Goal: Task Accomplishment & Management: Use online tool/utility

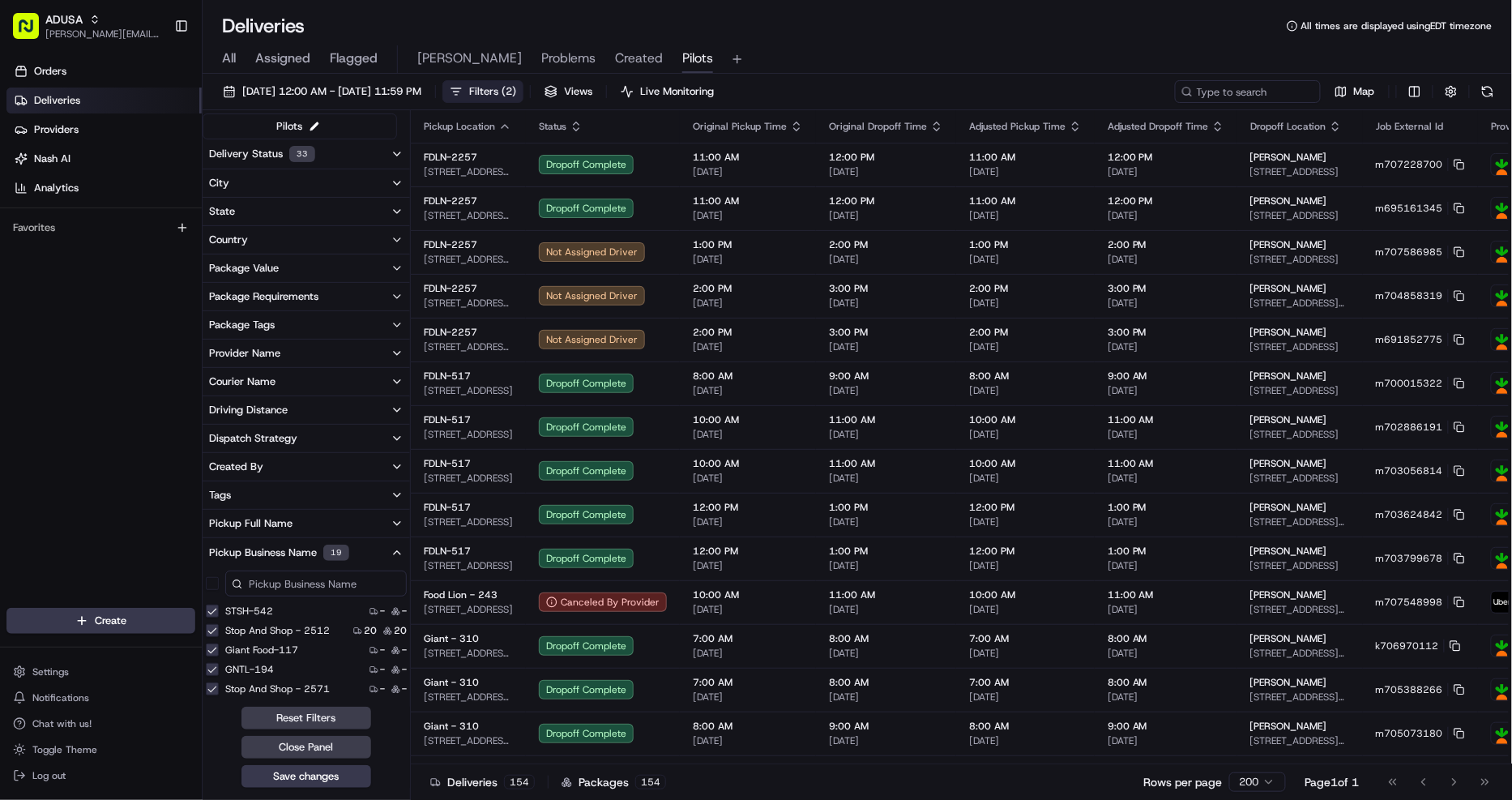
click at [329, 594] on input at bounding box center [315, 584] width 182 height 26
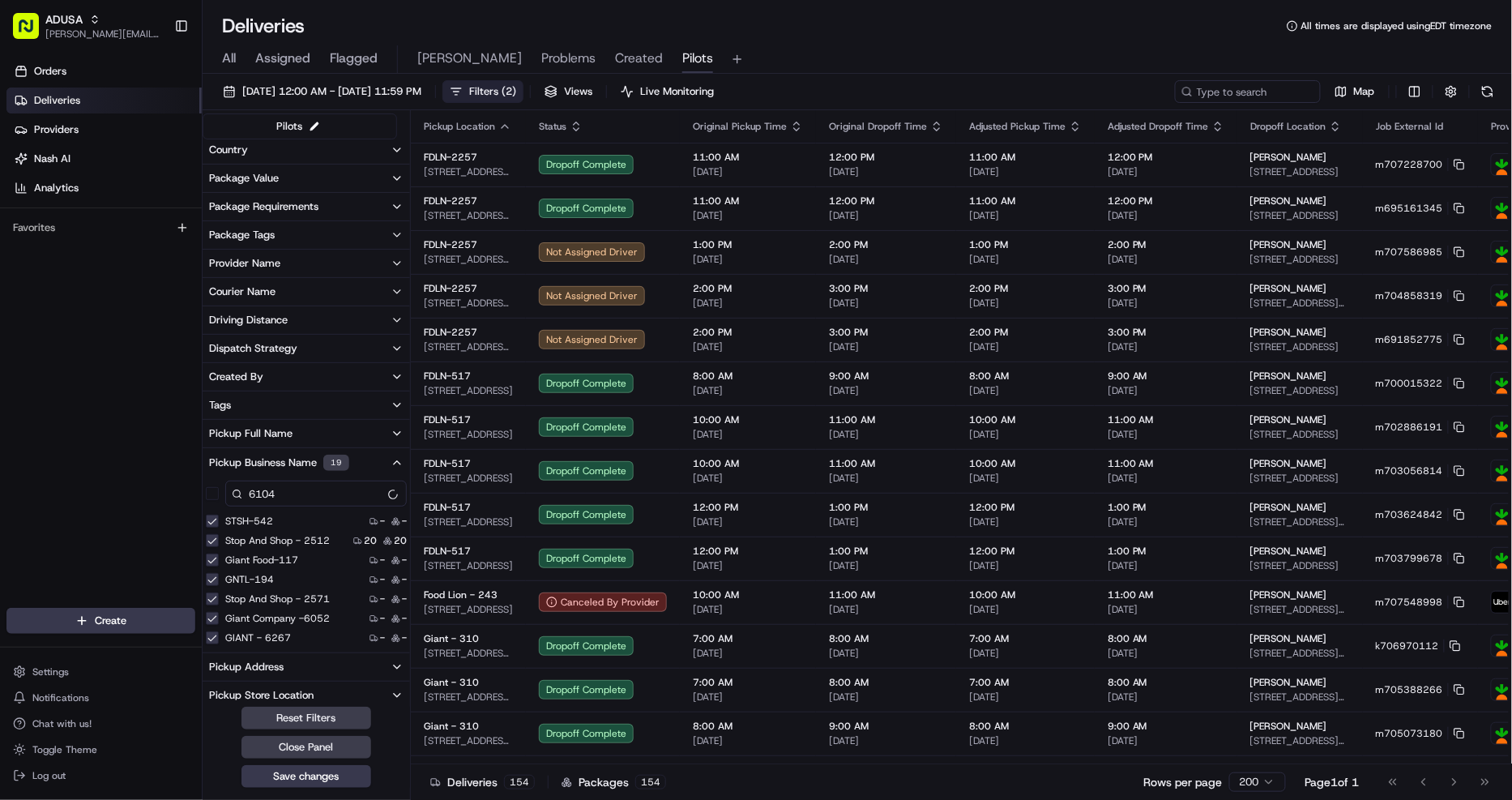
click at [318, 490] on input "6104" at bounding box center [315, 494] width 182 height 26
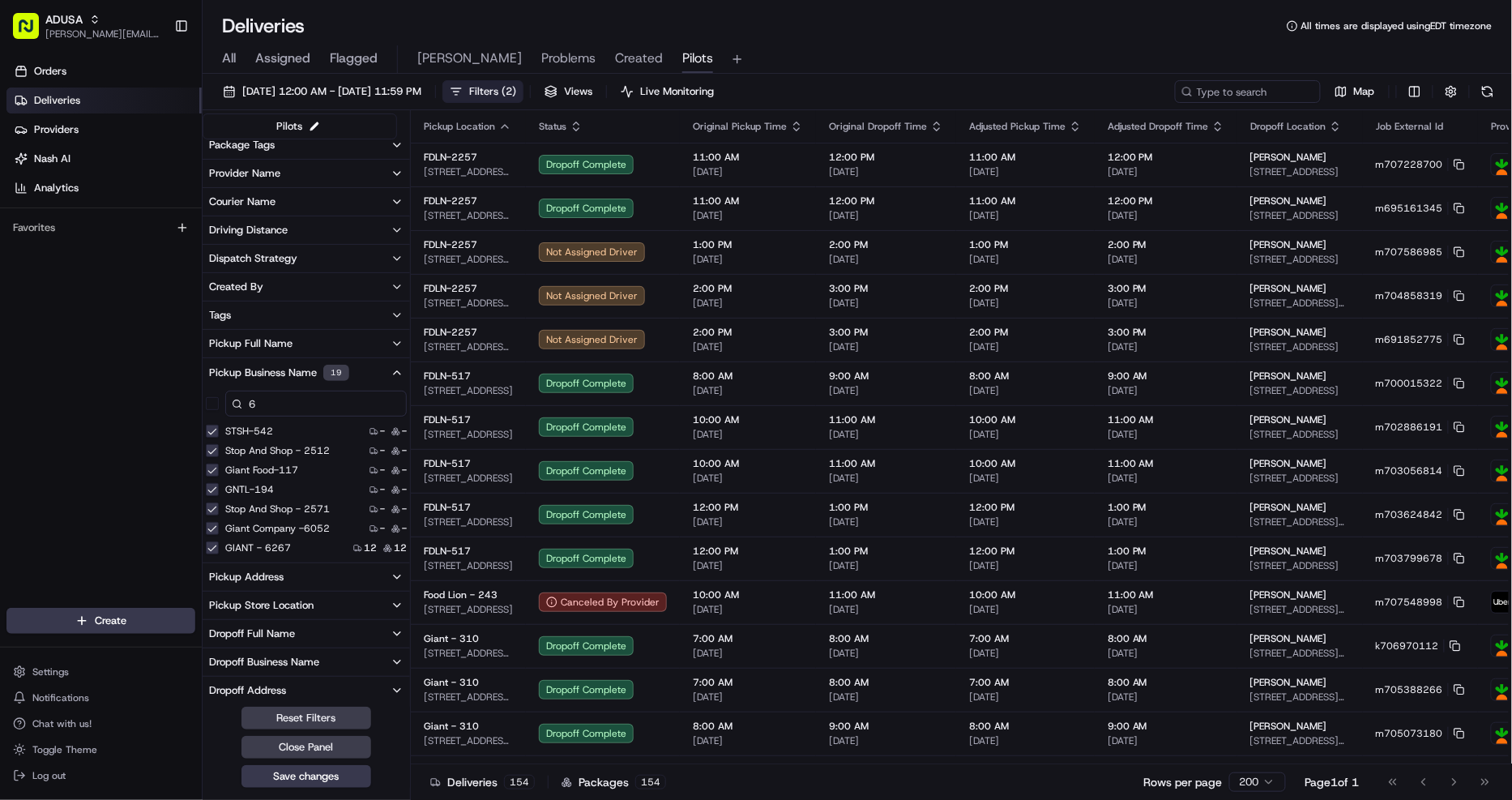
click at [298, 408] on input "6" at bounding box center [315, 404] width 182 height 26
type input "6104"
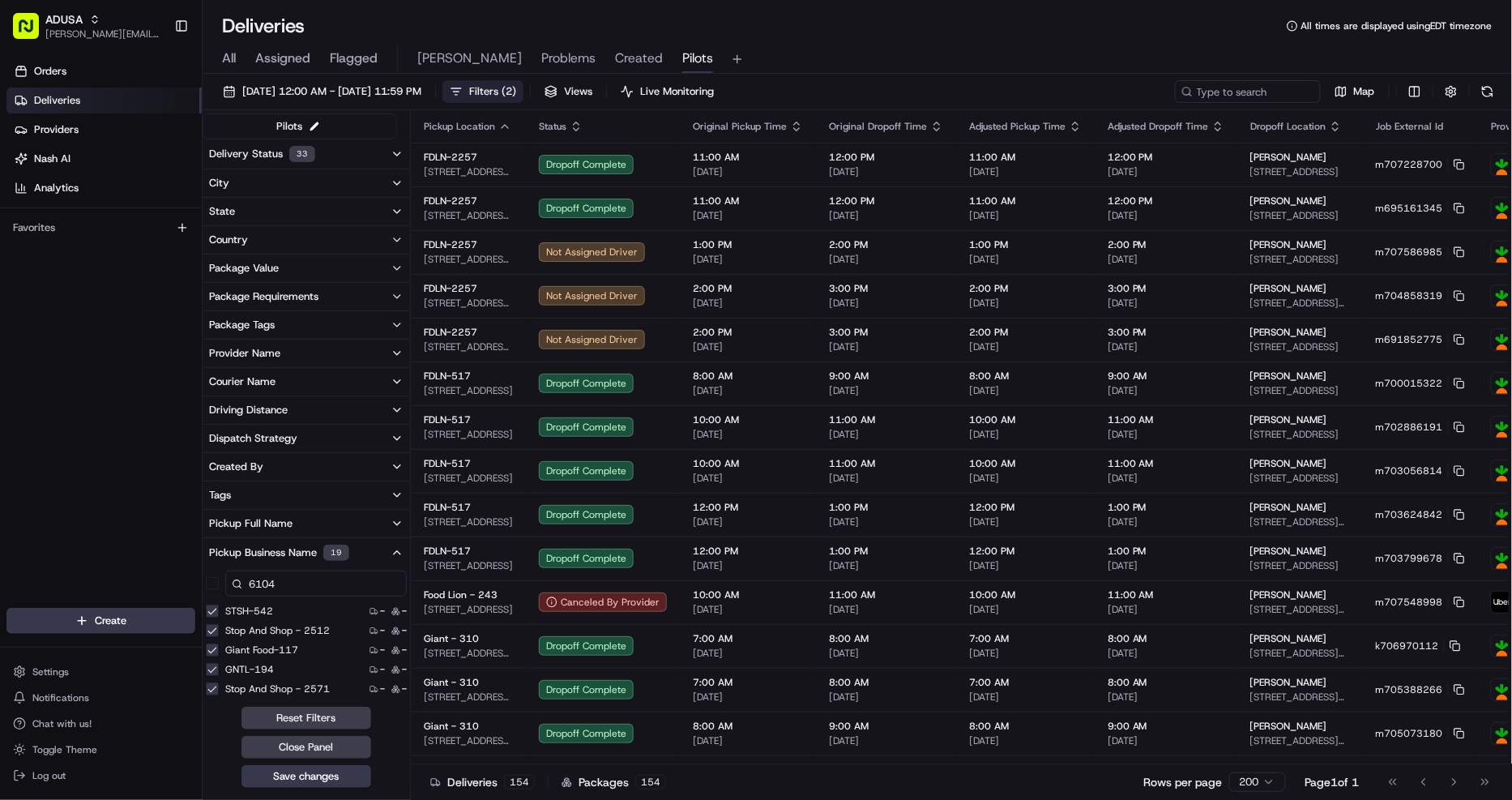
click at [325, 577] on input "6104" at bounding box center [315, 584] width 182 height 26
click at [1042, 60] on div "All Assigned Flagged Christine Problems Created Pilots" at bounding box center [857, 60] width 1309 height 29
click at [313, 582] on input at bounding box center [315, 584] width 182 height 26
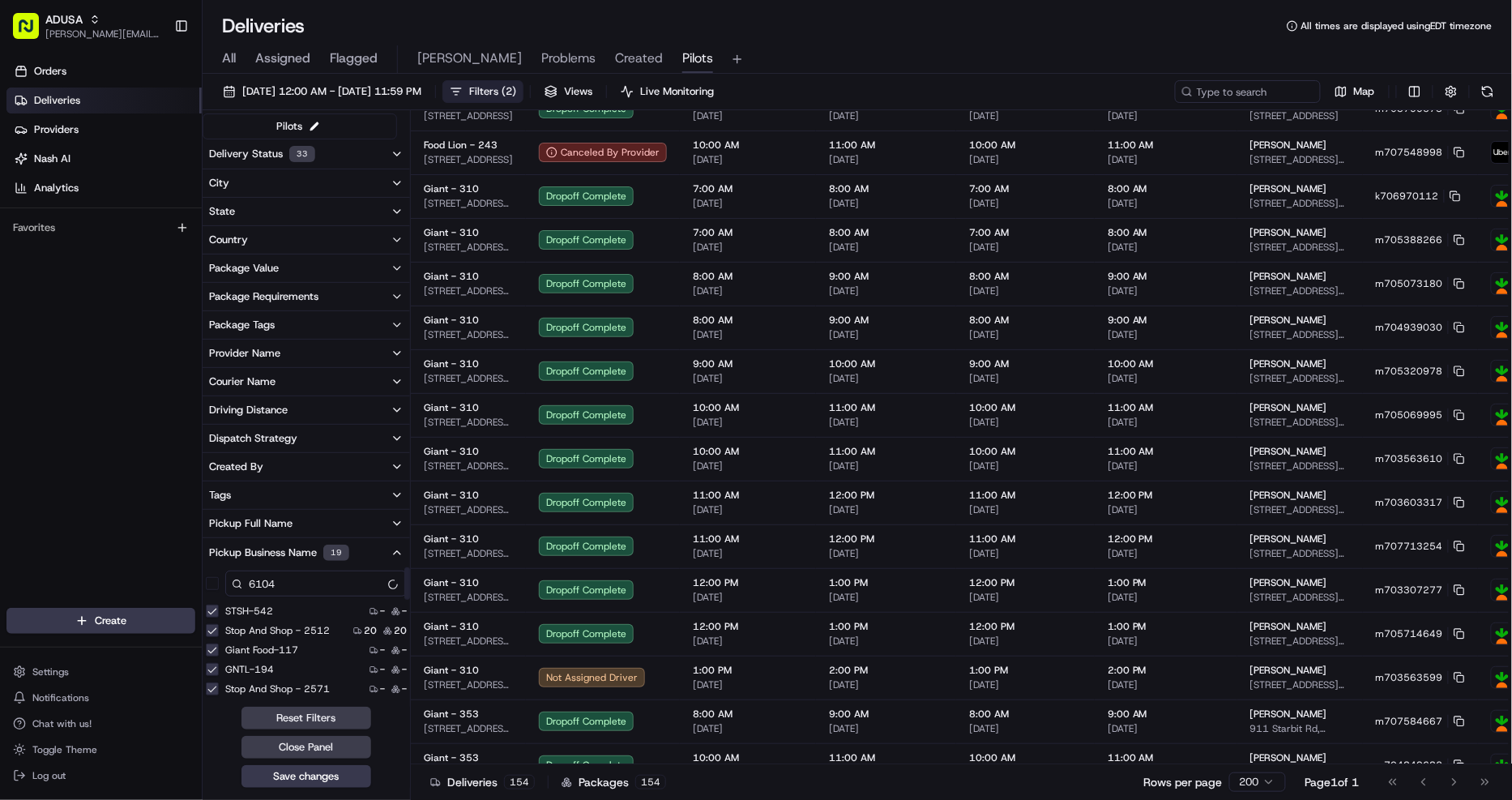
click at [312, 586] on input "6104" at bounding box center [315, 584] width 182 height 26
type input "6"
click at [295, 594] on input "6" at bounding box center [315, 584] width 182 height 26
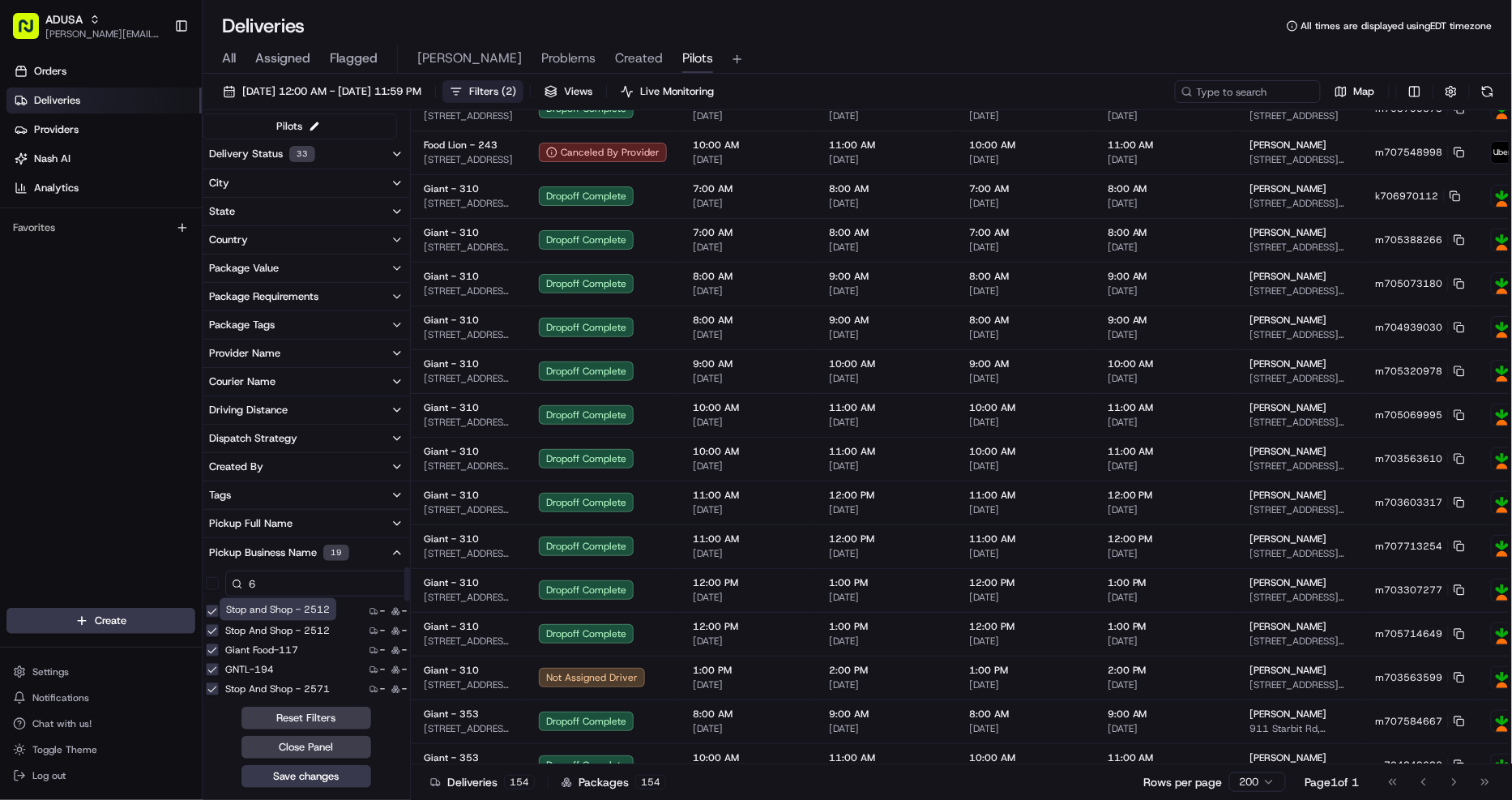
click at [295, 594] on input "6" at bounding box center [315, 584] width 182 height 26
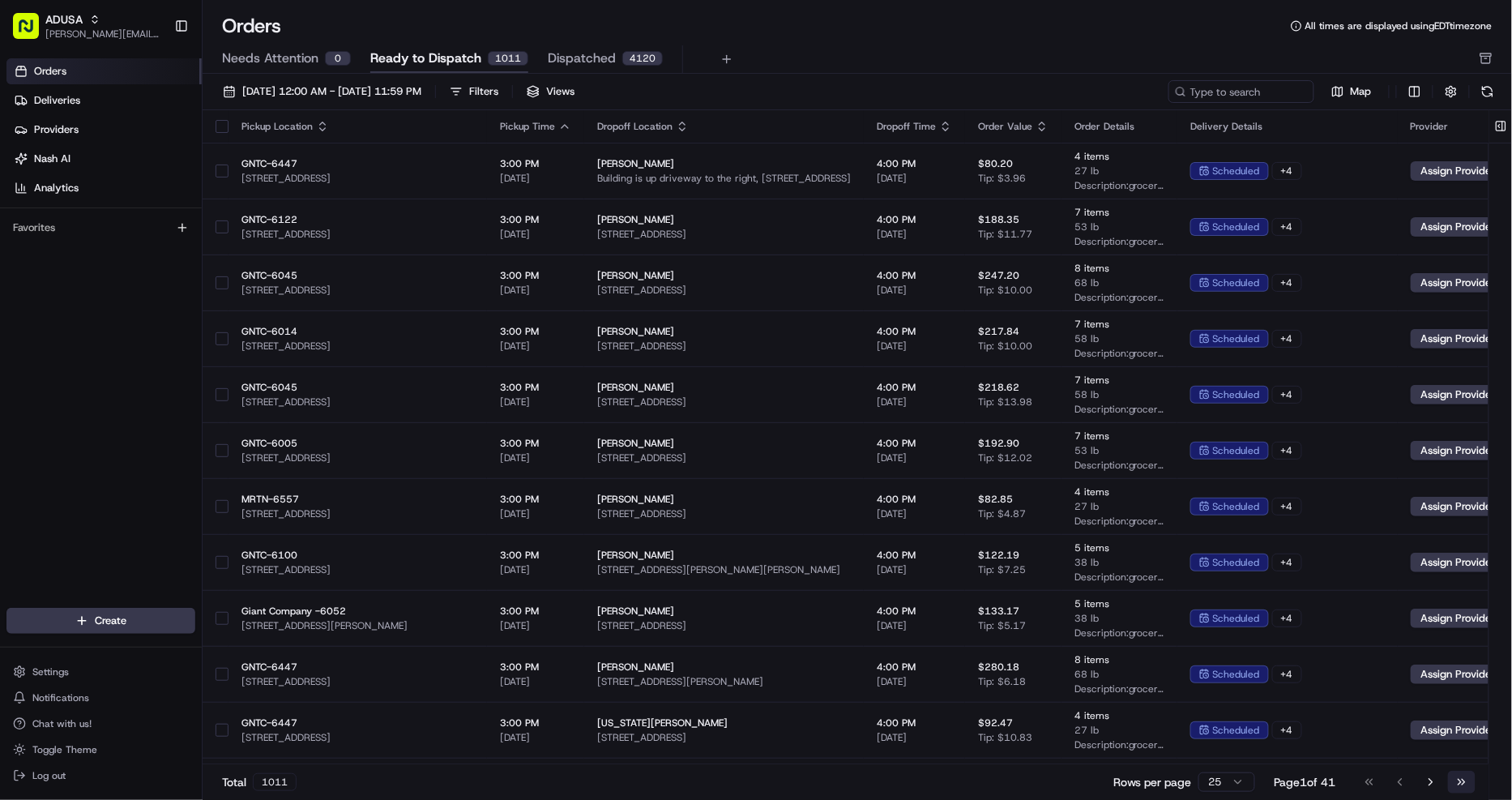
click at [1475, 781] on button "Go to last page" at bounding box center [1461, 782] width 28 height 23
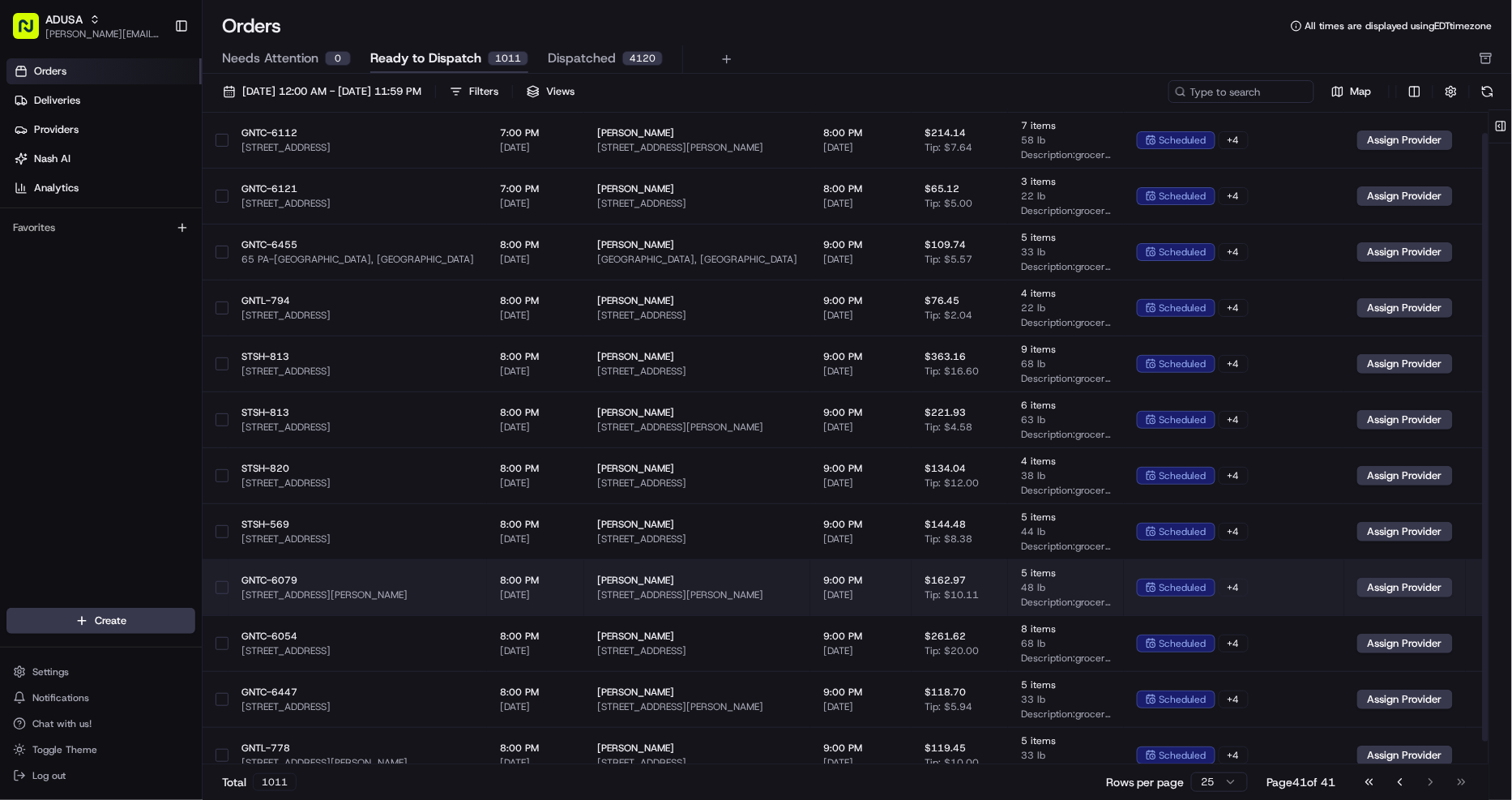
scroll to position [49, 0]
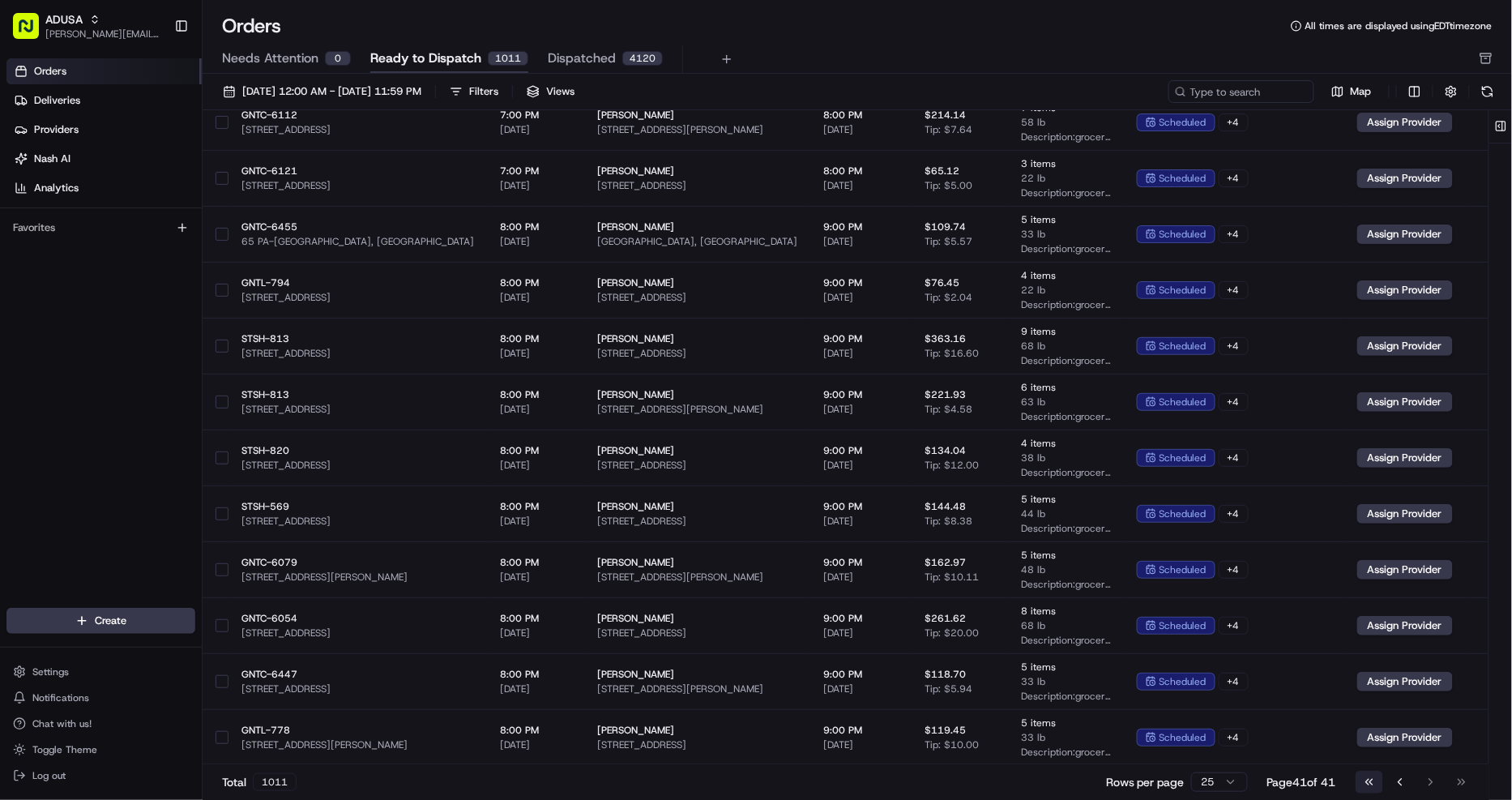
click at [1371, 787] on button "Go to first page" at bounding box center [1369, 782] width 28 height 23
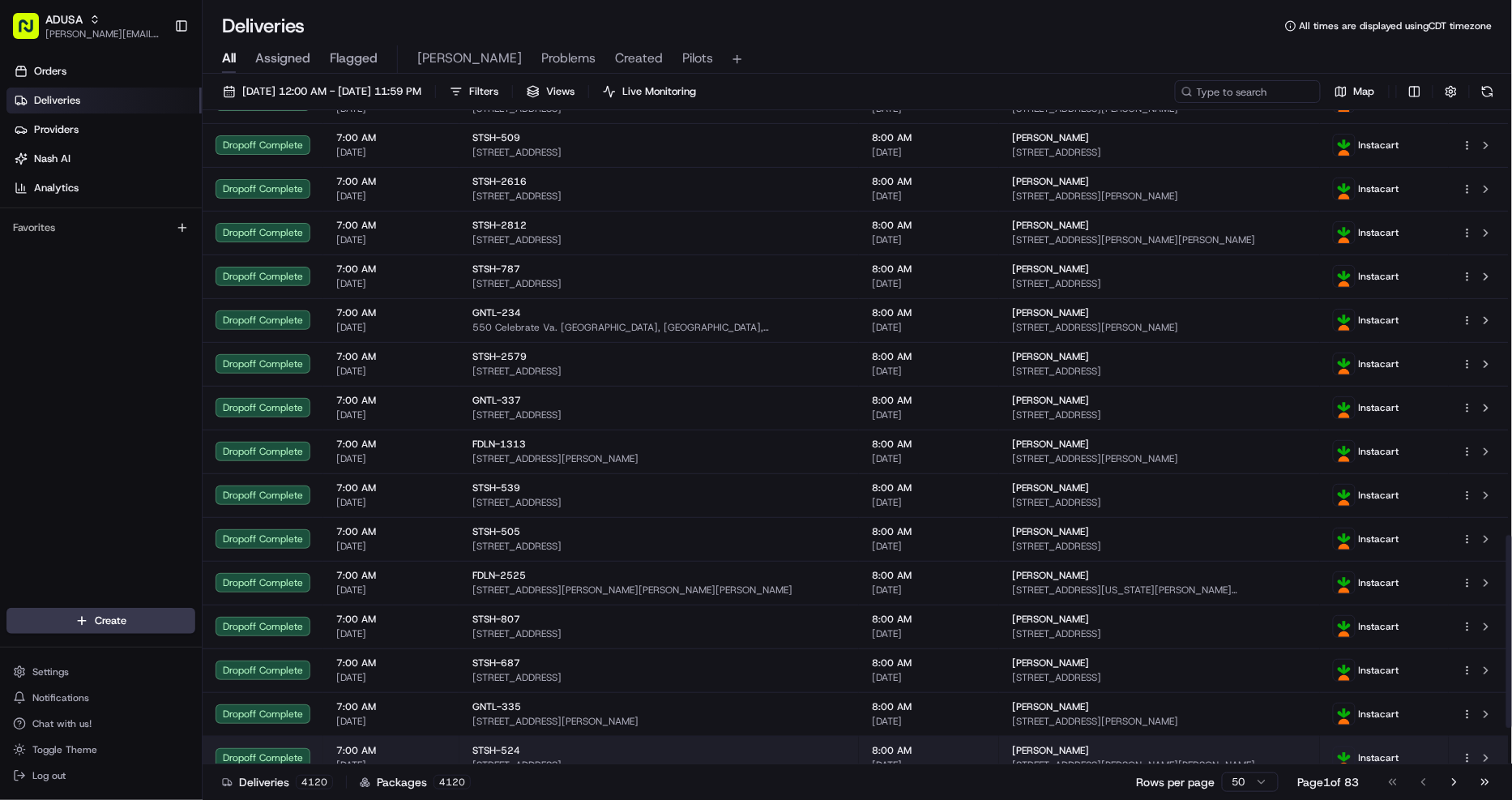
scroll to position [1566, 0]
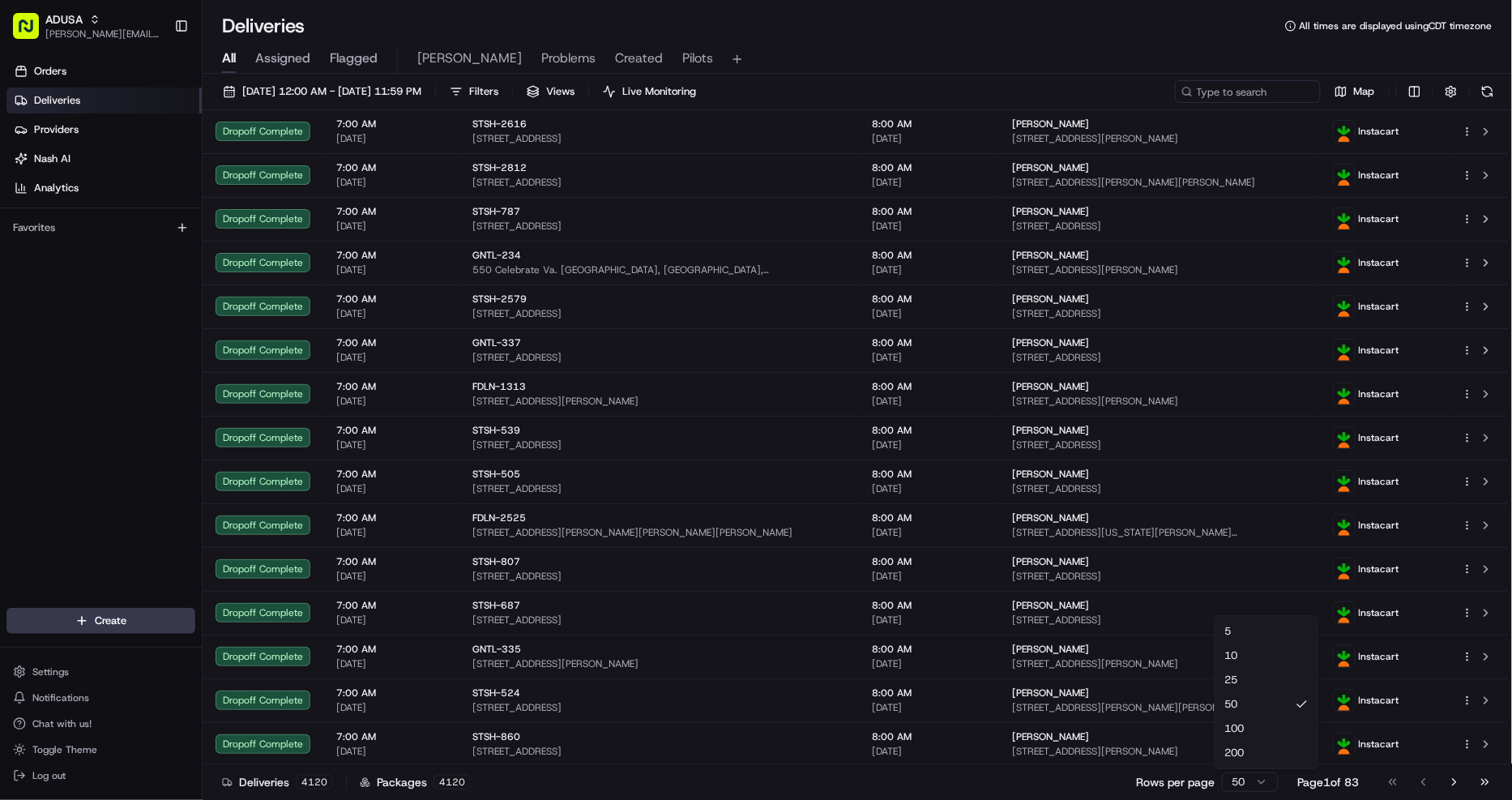
click at [1234, 779] on html "ADUSA christine.gibsonebbeson@adusa.com Toggle Sidebar Orders Deliveries Provid…" at bounding box center [756, 400] width 1512 height 800
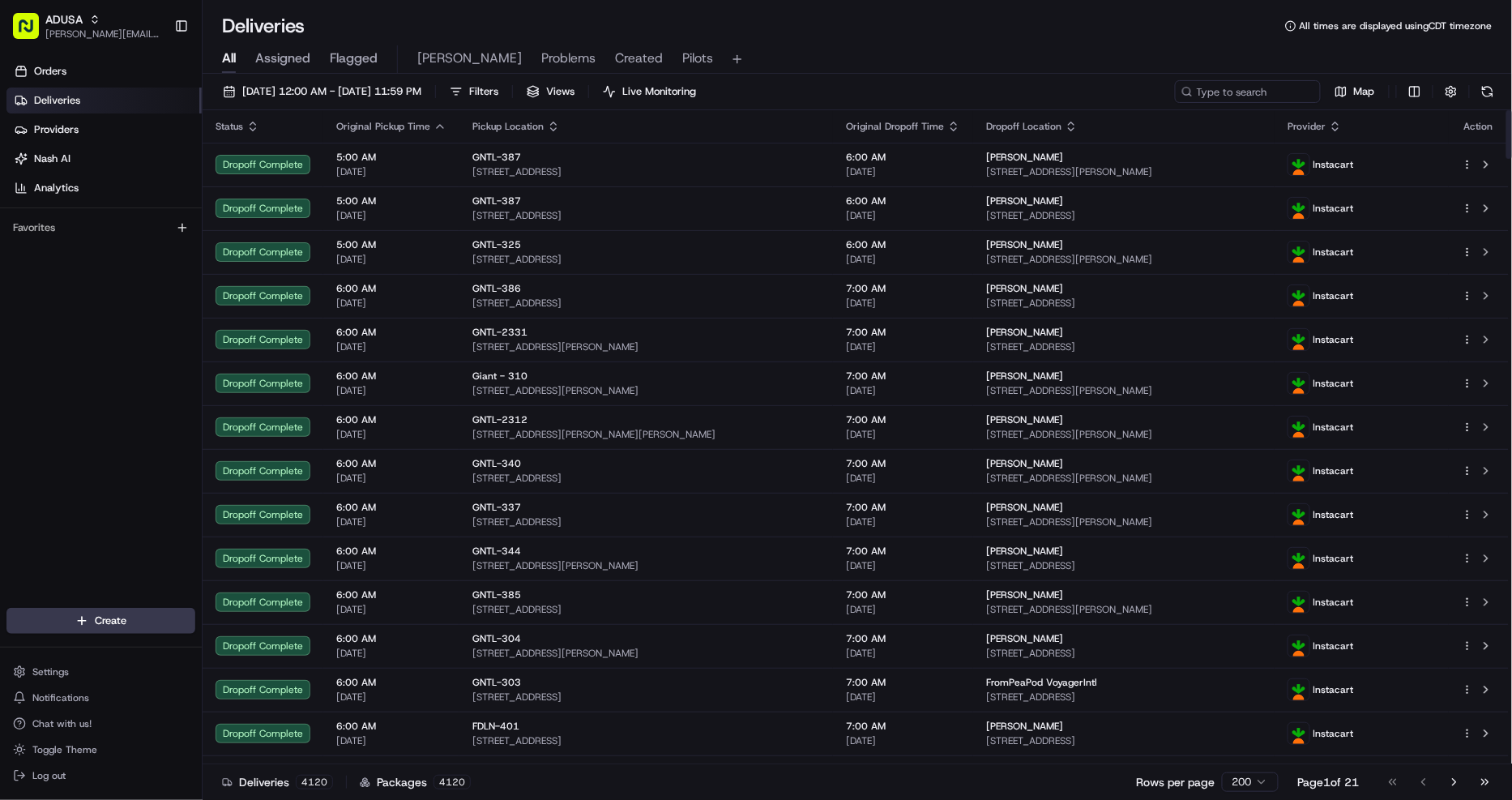
drag, startPoint x: 1507, startPoint y: 749, endPoint x: 1511, endPoint y: -29, distance: 778.0
click at [1511, 110] on div at bounding box center [1509, 135] width 6 height 49
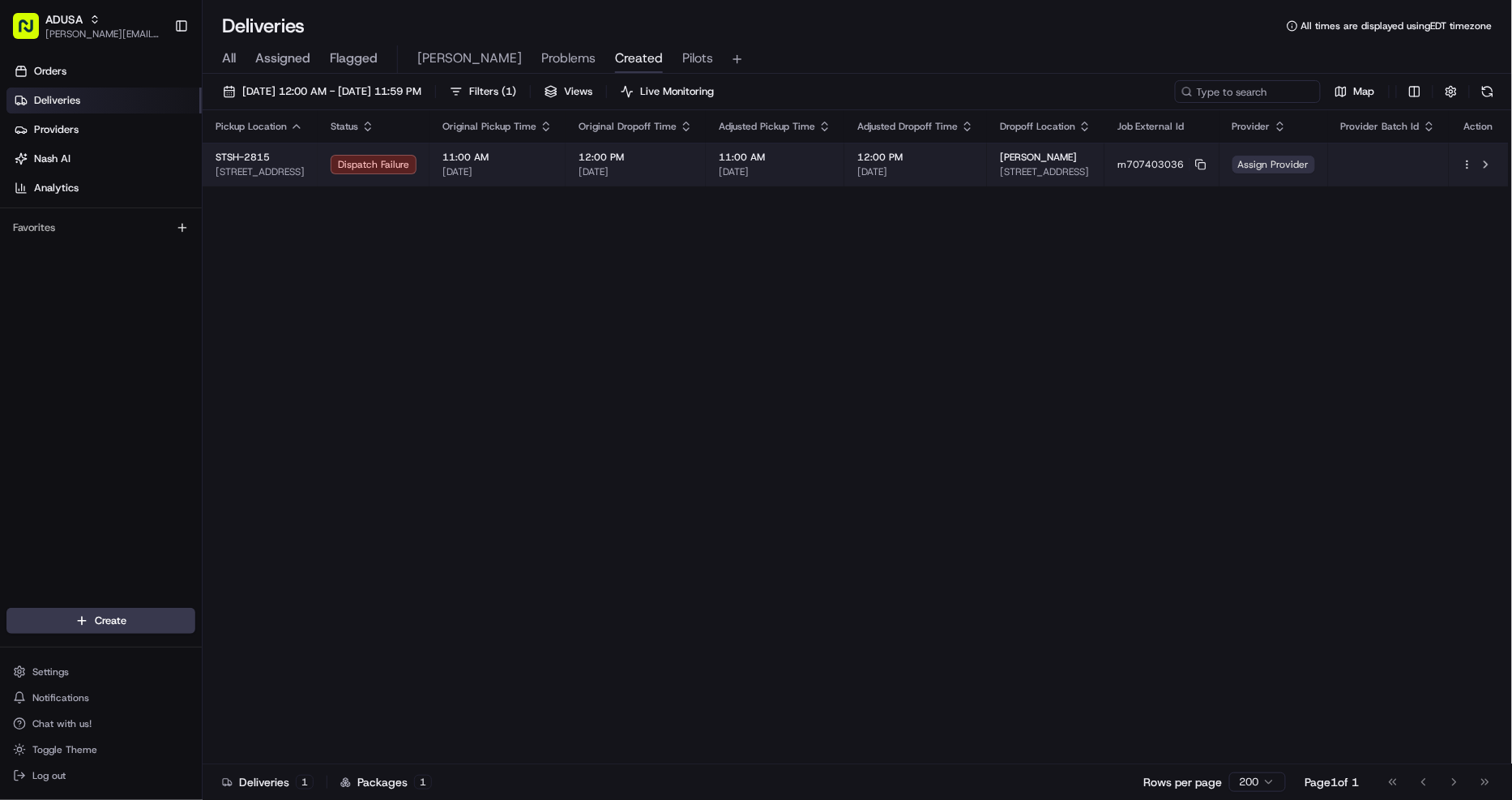
click at [1299, 172] on span "Assign Provider" at bounding box center [1273, 165] width 82 height 18
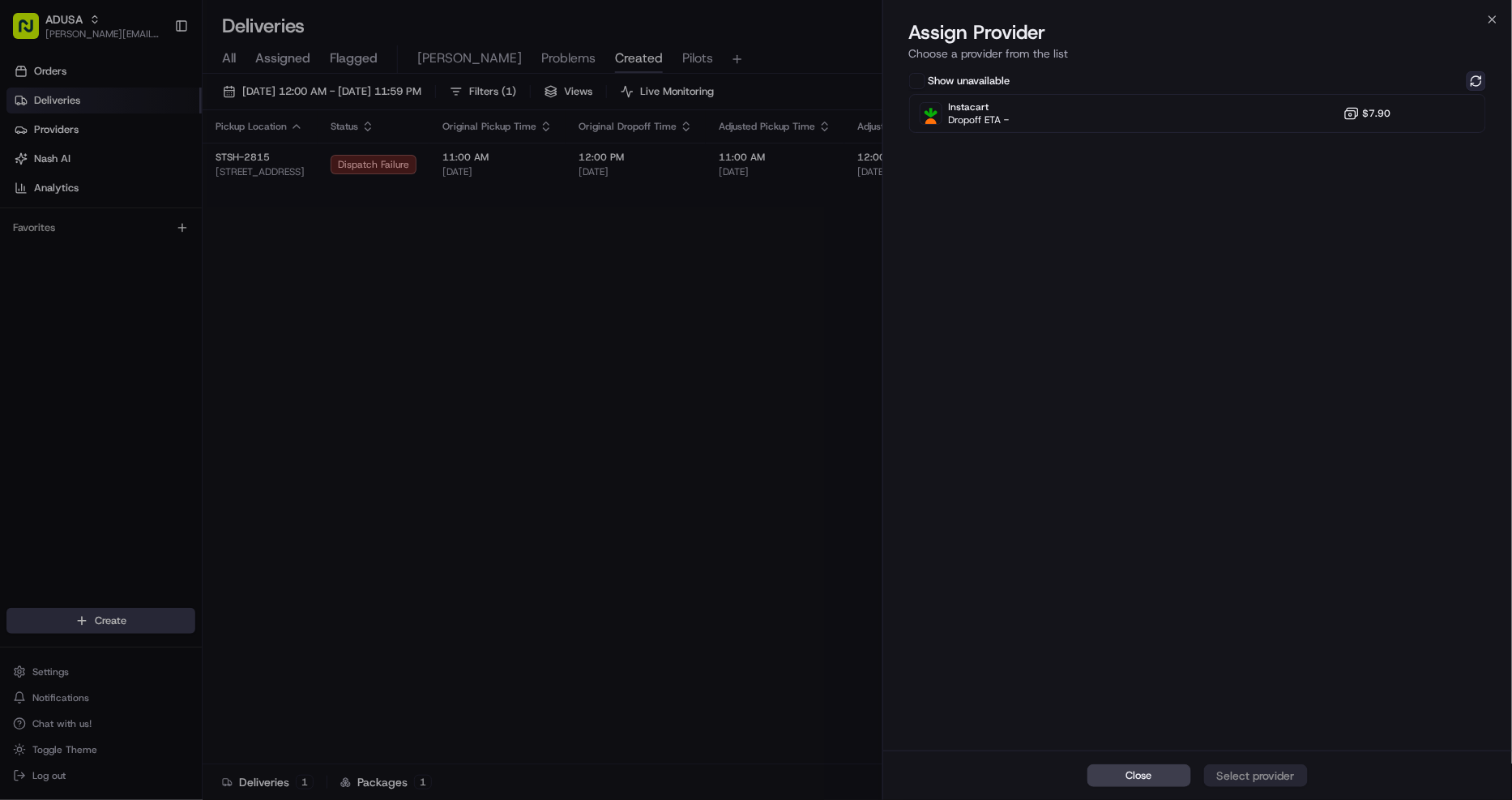
click at [1467, 86] on button at bounding box center [1476, 81] width 20 height 20
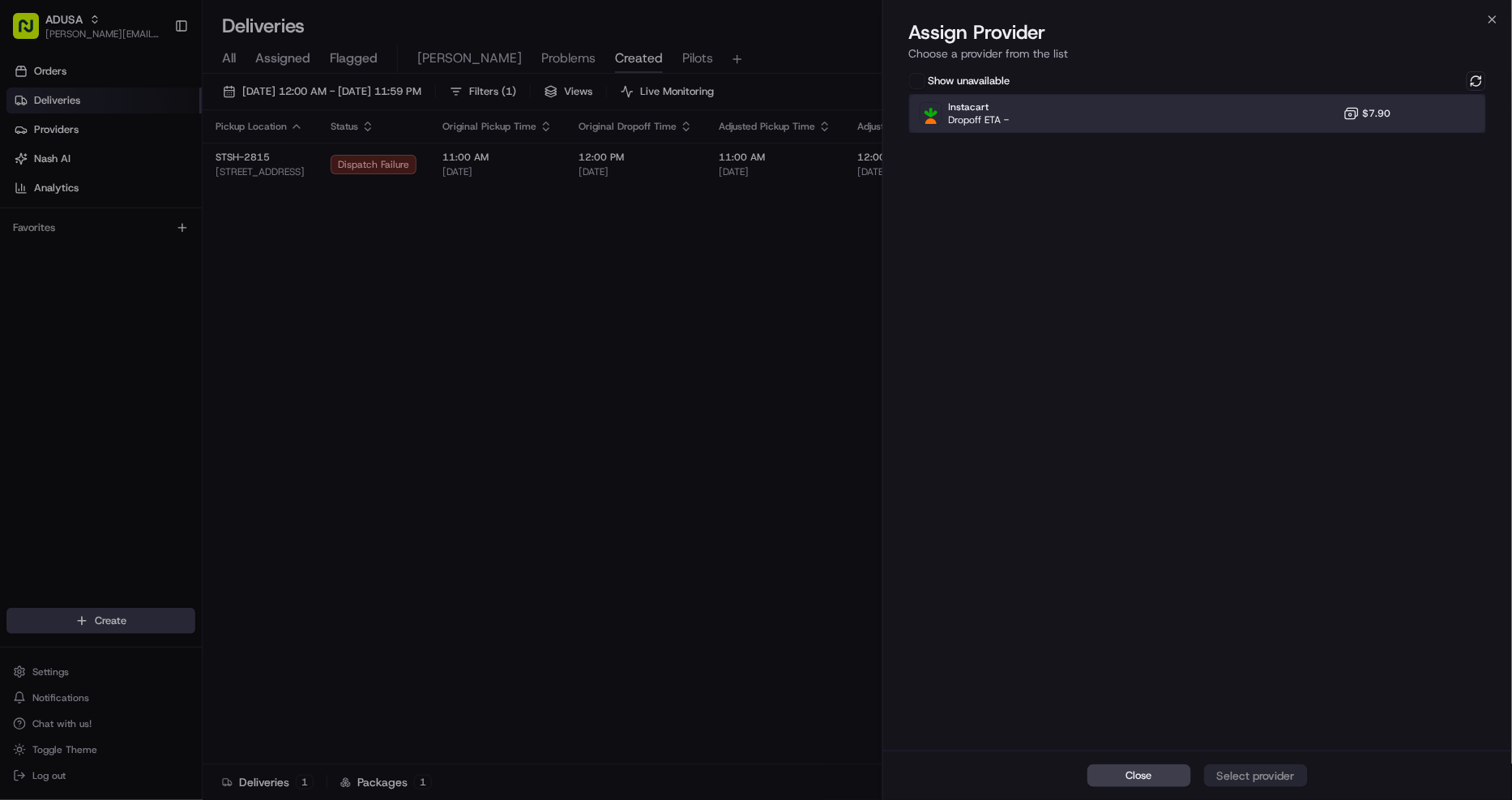
click at [1285, 118] on div "Instacart Dropoff ETA - $7.90" at bounding box center [1197, 113] width 578 height 39
click at [1249, 759] on div "Close Assign Provider" at bounding box center [1198, 776] width 629 height 50
click at [1252, 788] on div "Close Assign Provider" at bounding box center [1198, 776] width 629 height 50
click at [1267, 773] on div "Assign Provider" at bounding box center [1255, 776] width 79 height 16
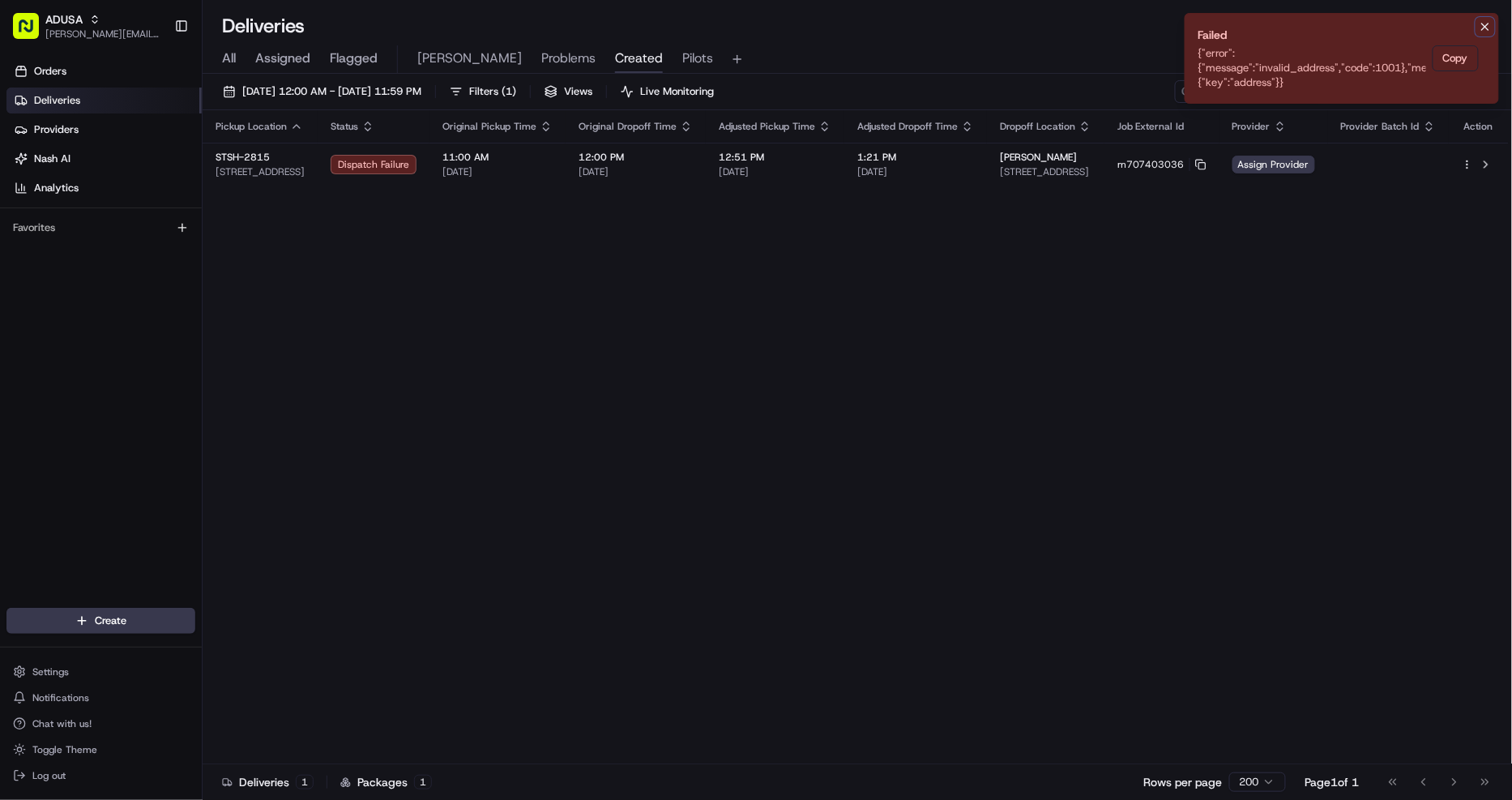
click at [1484, 31] on icon "Notifications (F8)" at bounding box center [1485, 27] width 13 height 13
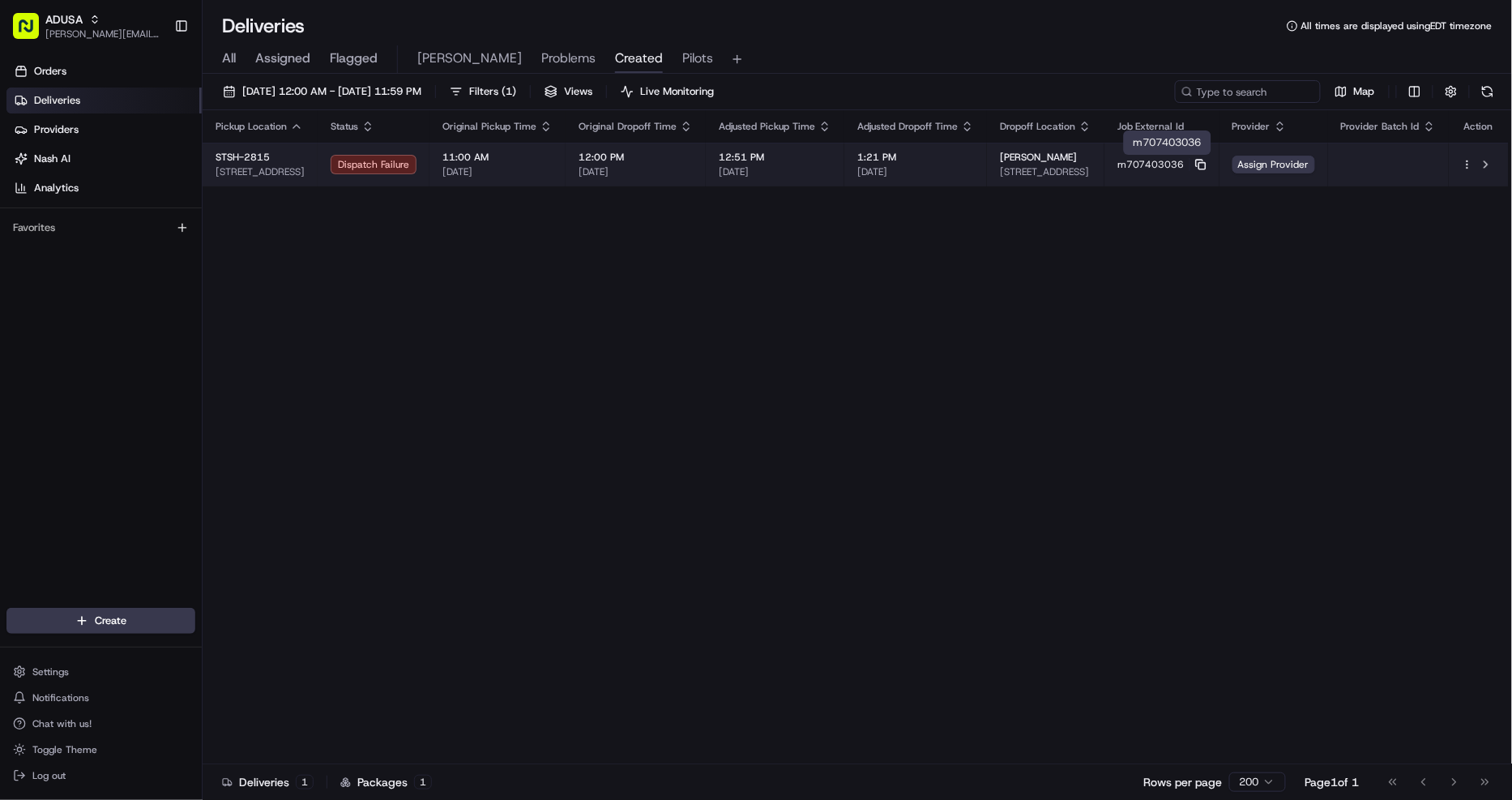
click at [1202, 166] on icon at bounding box center [1201, 165] width 11 height 11
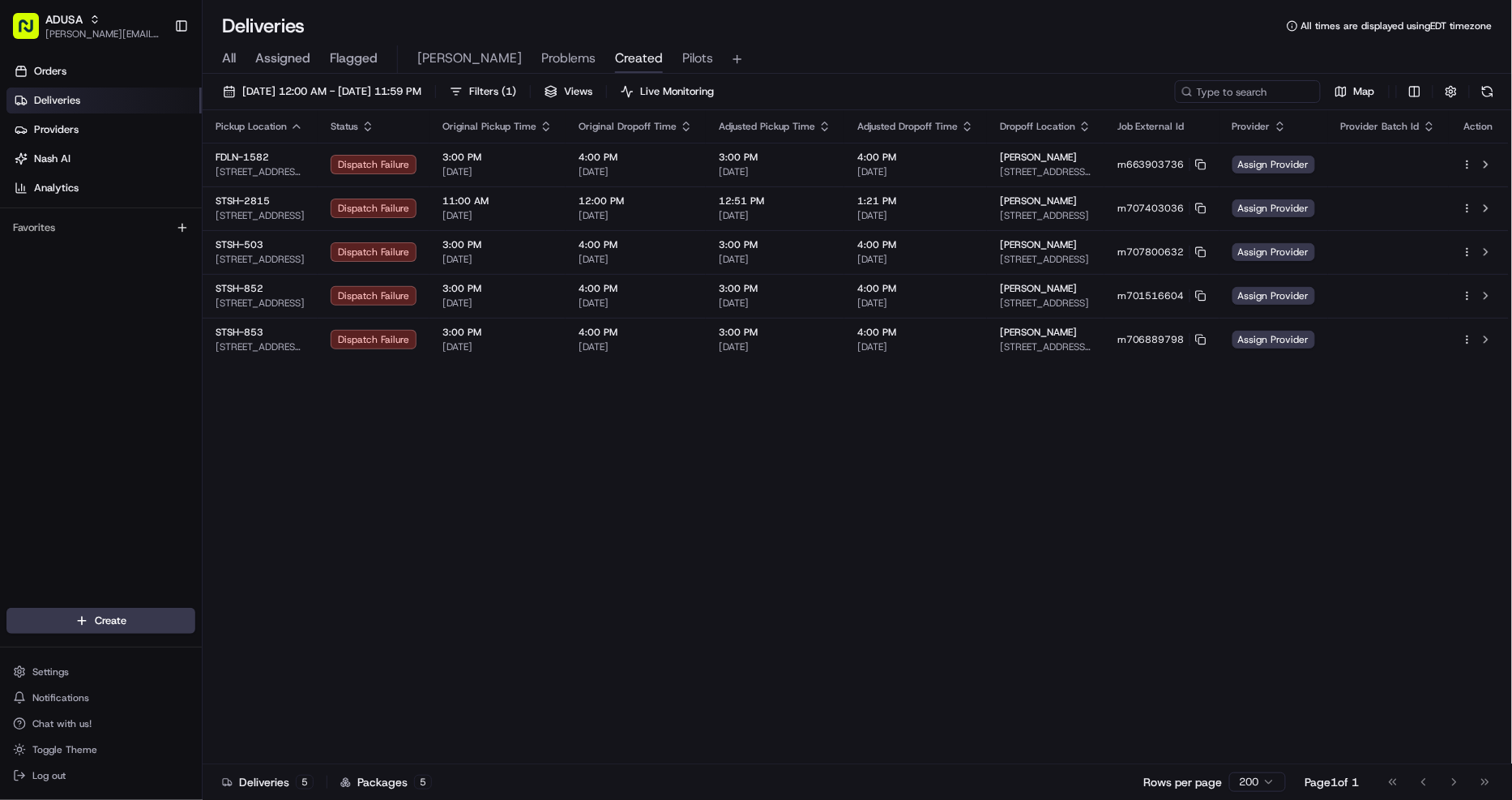
click at [545, 130] on icon "button" at bounding box center [546, 126] width 13 height 13
click at [545, 123] on icon "button" at bounding box center [546, 126] width 13 height 13
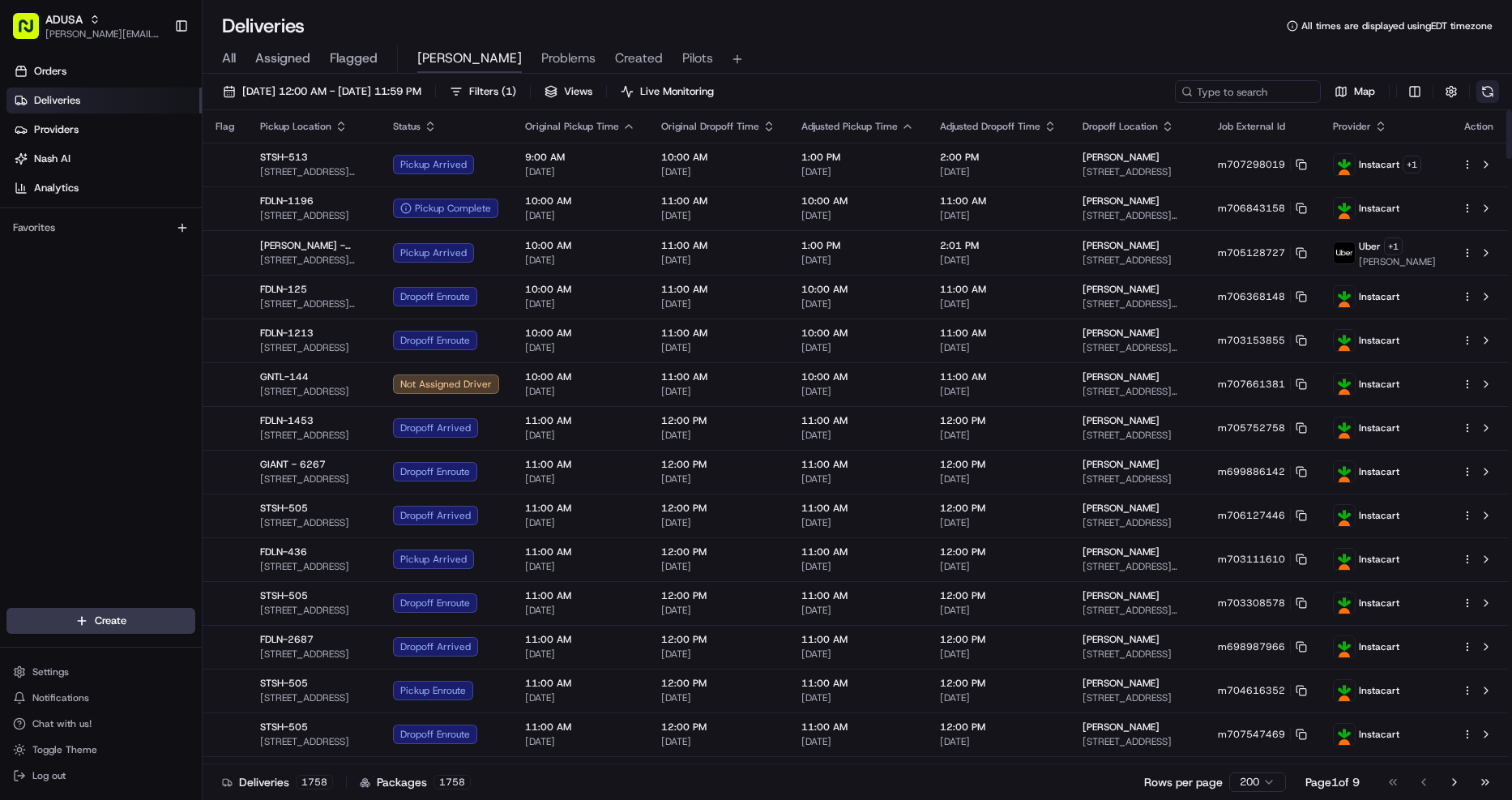
click at [1493, 97] on button at bounding box center [1488, 91] width 23 height 23
